Goal: Navigation & Orientation: Find specific page/section

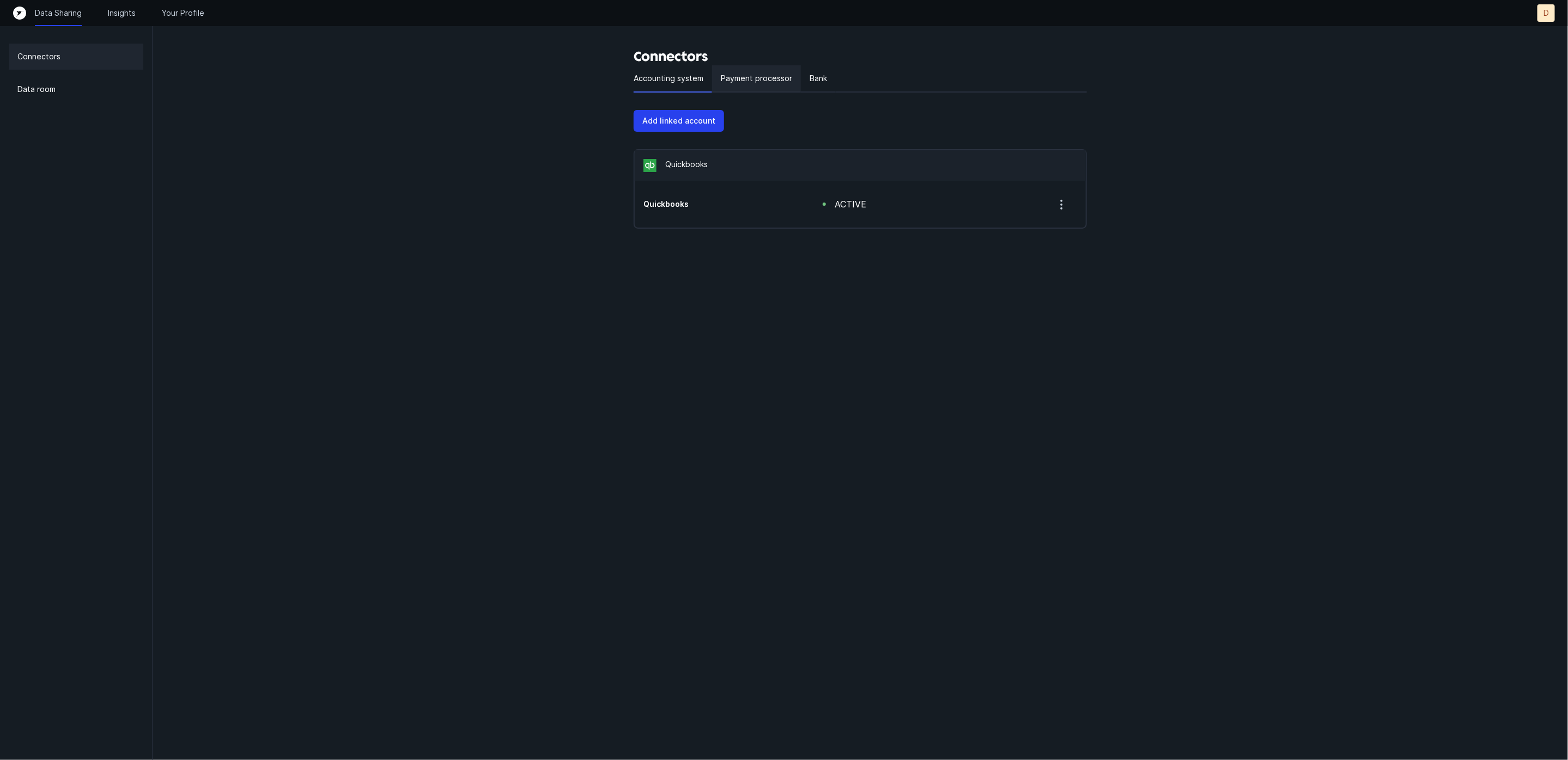
click at [752, 76] on p "Payment processor" at bounding box center [756, 79] width 71 height 13
click at [818, 86] on div "Bank" at bounding box center [818, 79] width 35 height 27
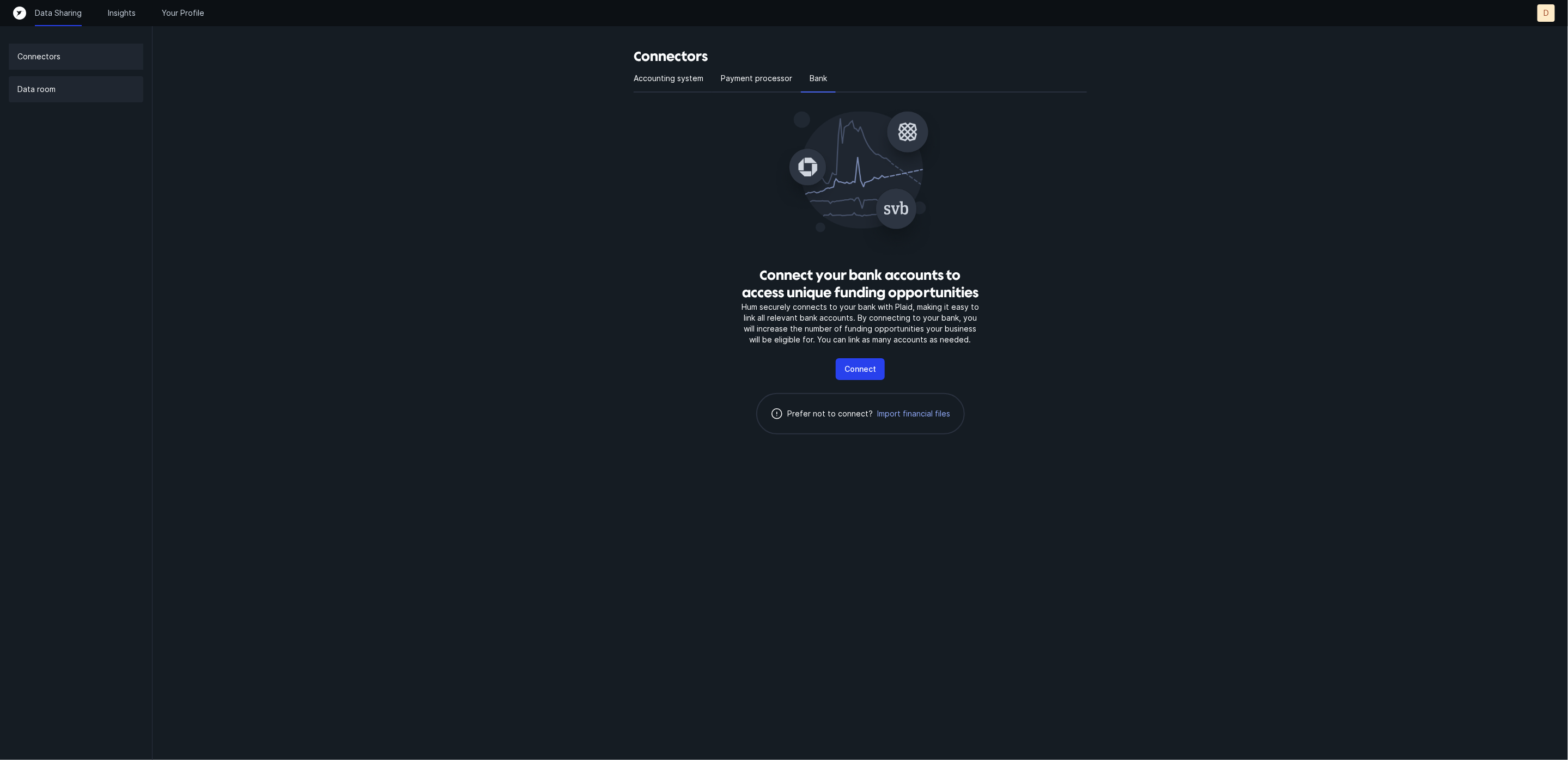
click at [54, 94] on p "Data room" at bounding box center [36, 90] width 38 height 13
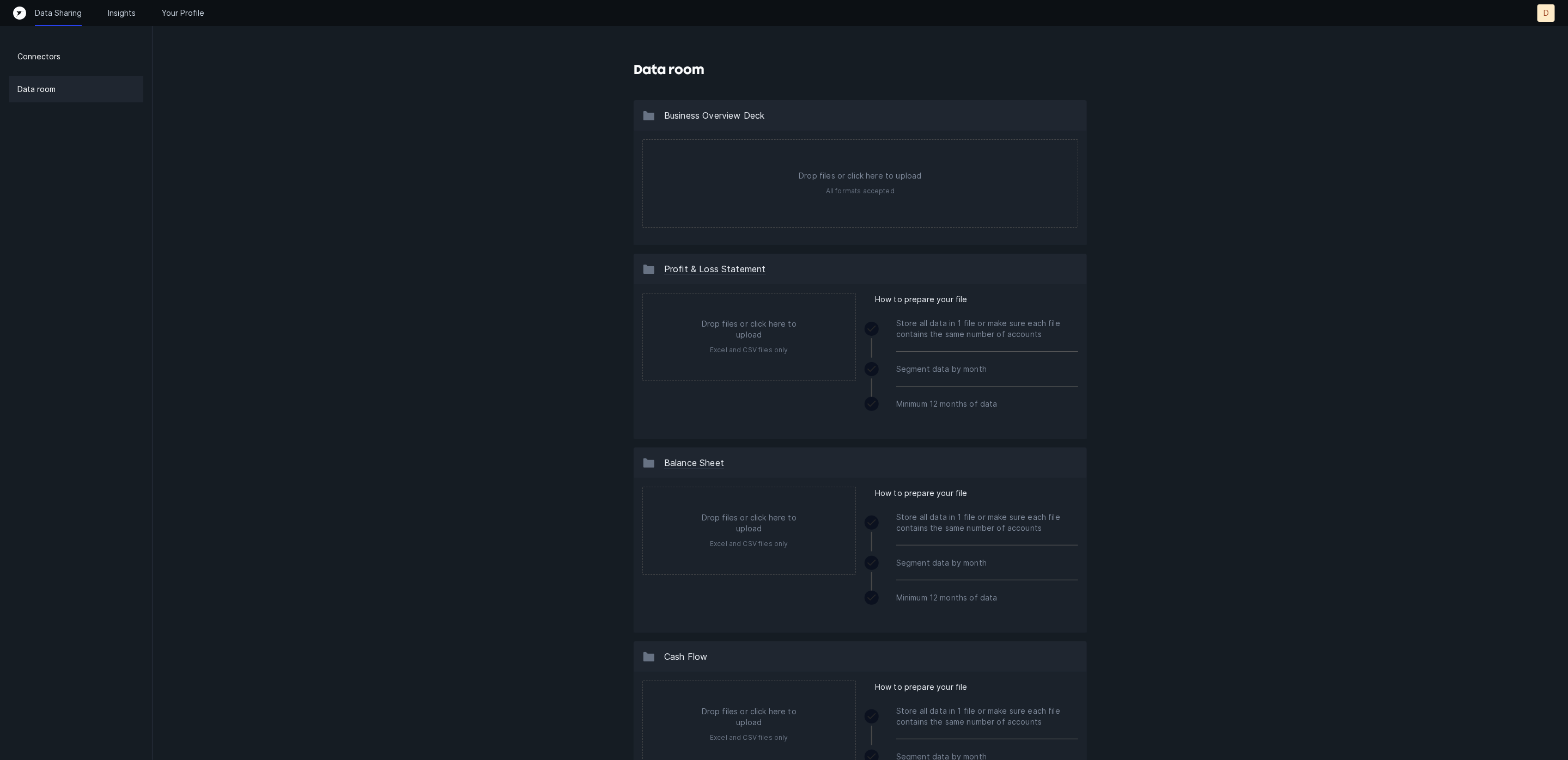
click at [120, 0] on div "Data Sharing Insights Your Profile D D" at bounding box center [784, 13] width 1568 height 26
click at [120, 6] on div "Data Sharing Insights Your Profile D D" at bounding box center [784, 13] width 1541 height 18
click at [122, 12] on p "Insights" at bounding box center [121, 13] width 28 height 11
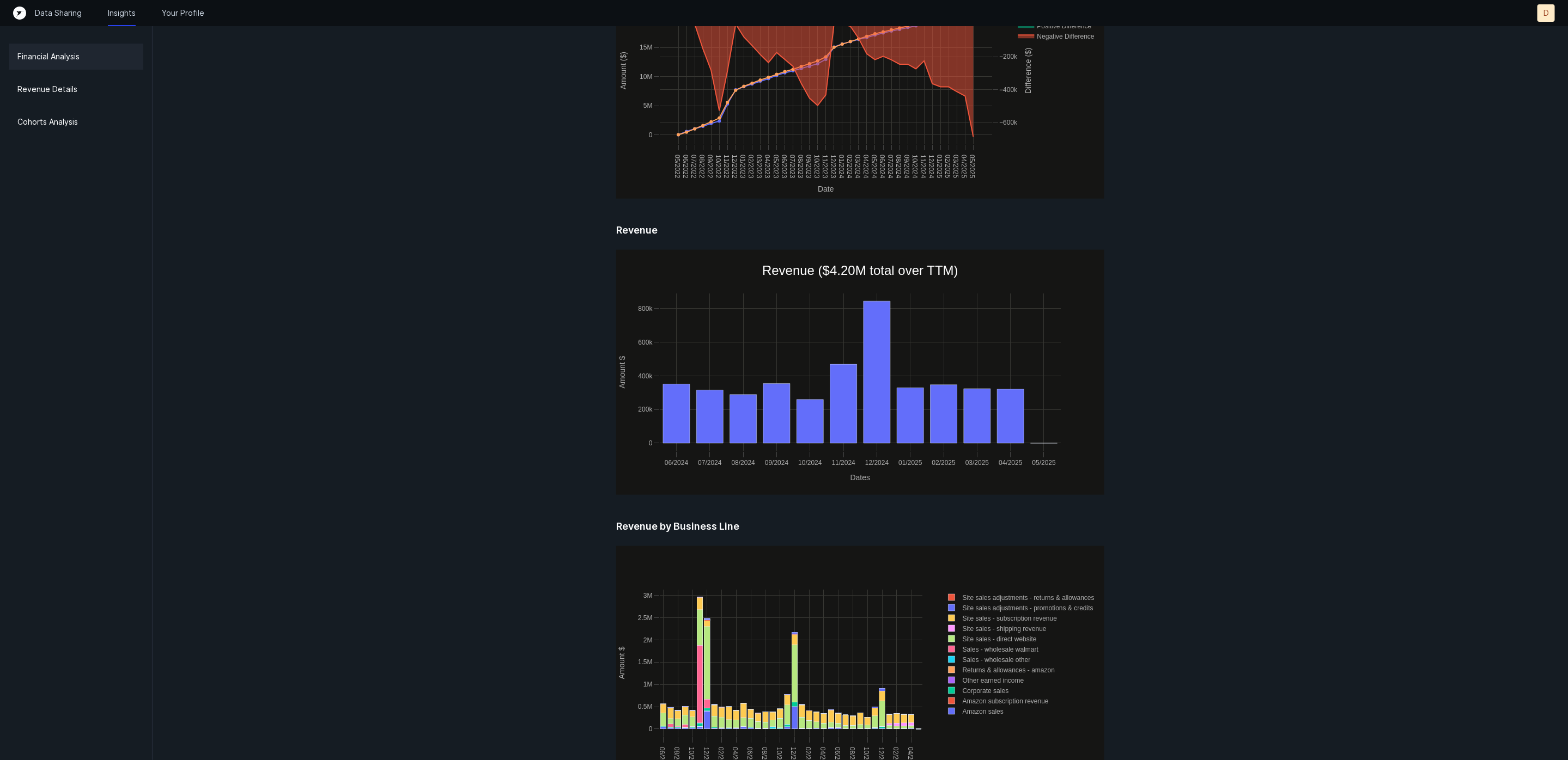
scroll to position [845, 0]
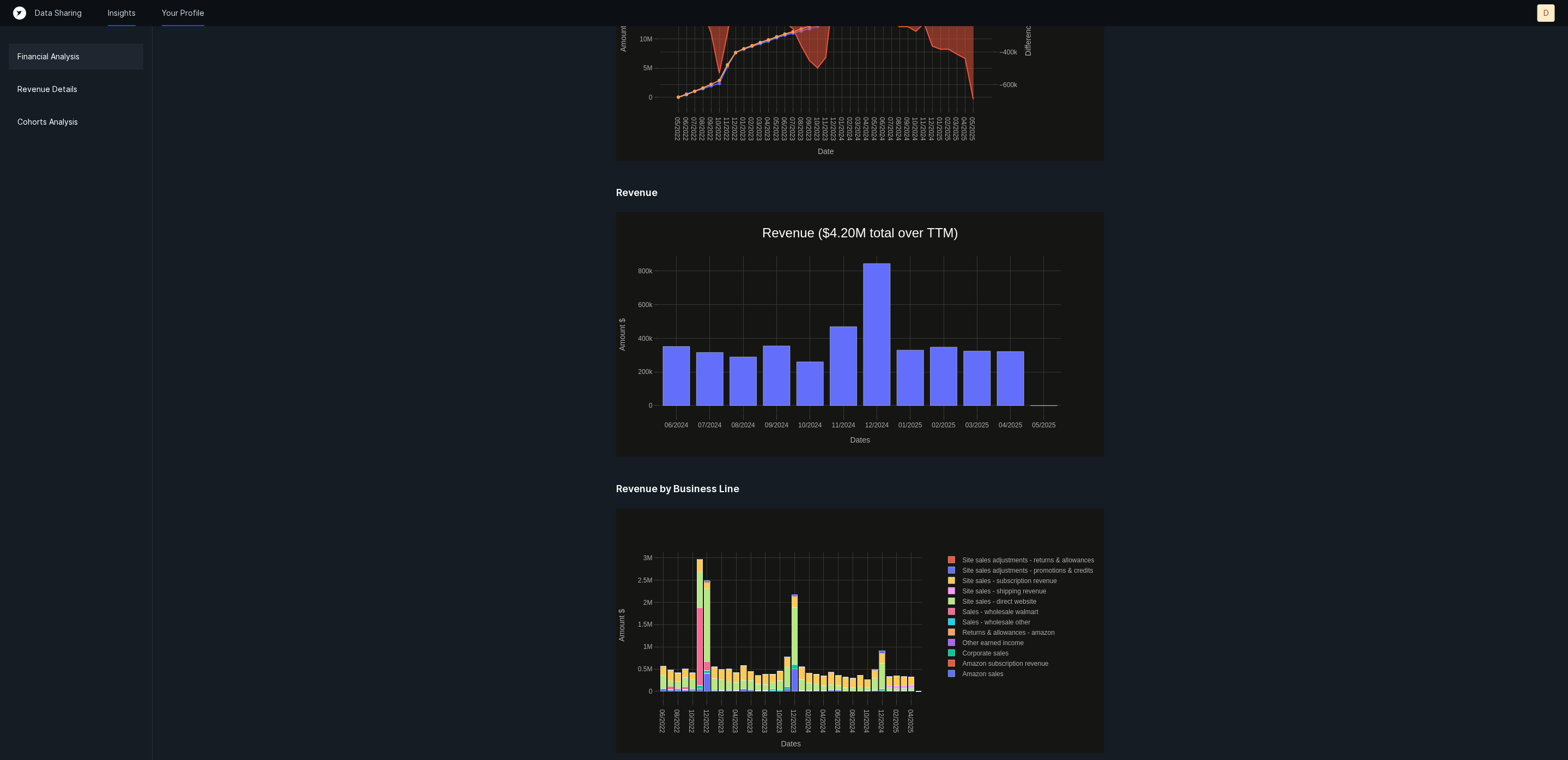
click at [169, 10] on p "Your Profile" at bounding box center [182, 13] width 42 height 11
